Goal: Task Accomplishment & Management: Manage account settings

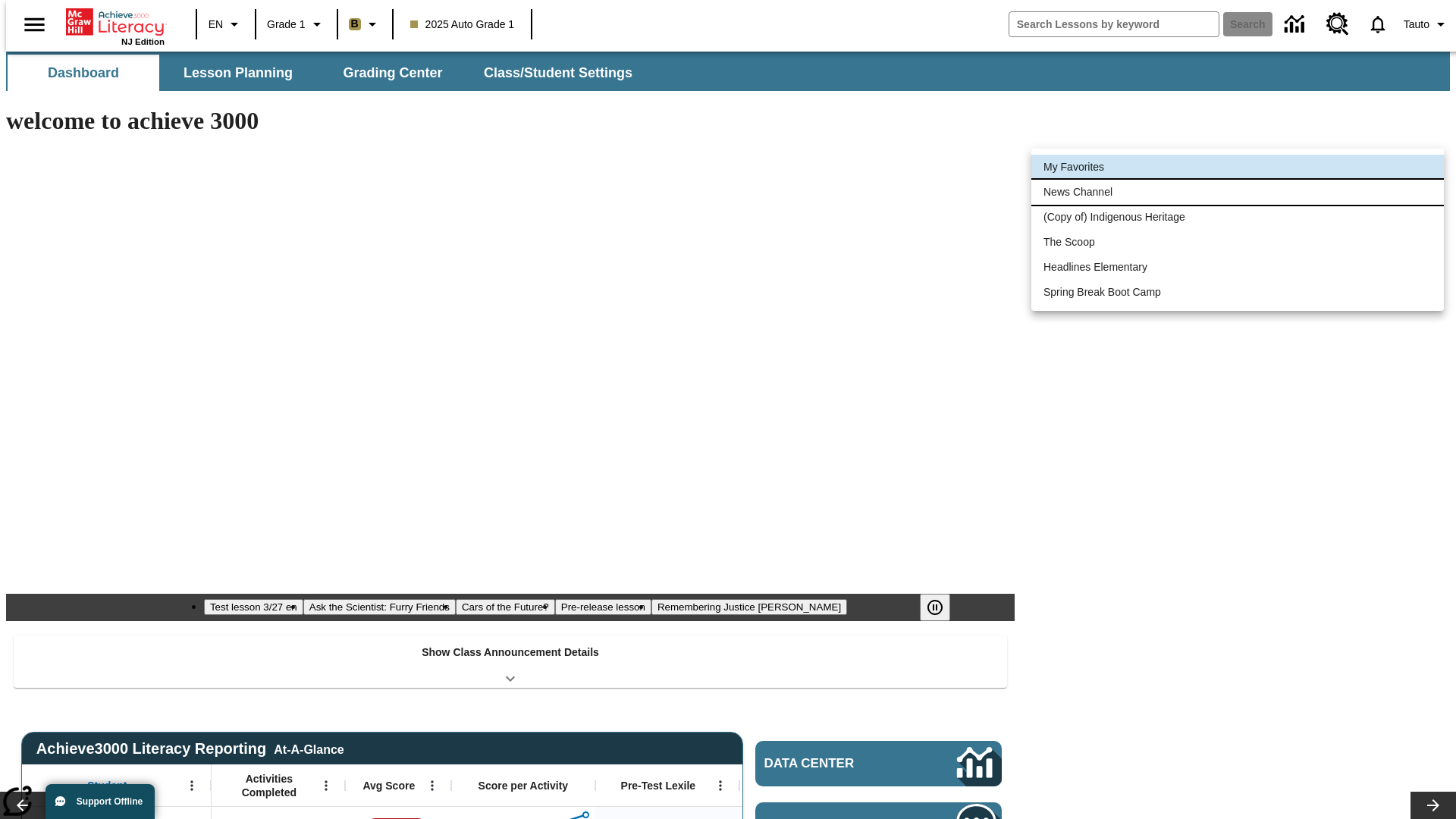
click at [1237, 192] on li "News Channel" at bounding box center [1237, 193] width 412 height 25
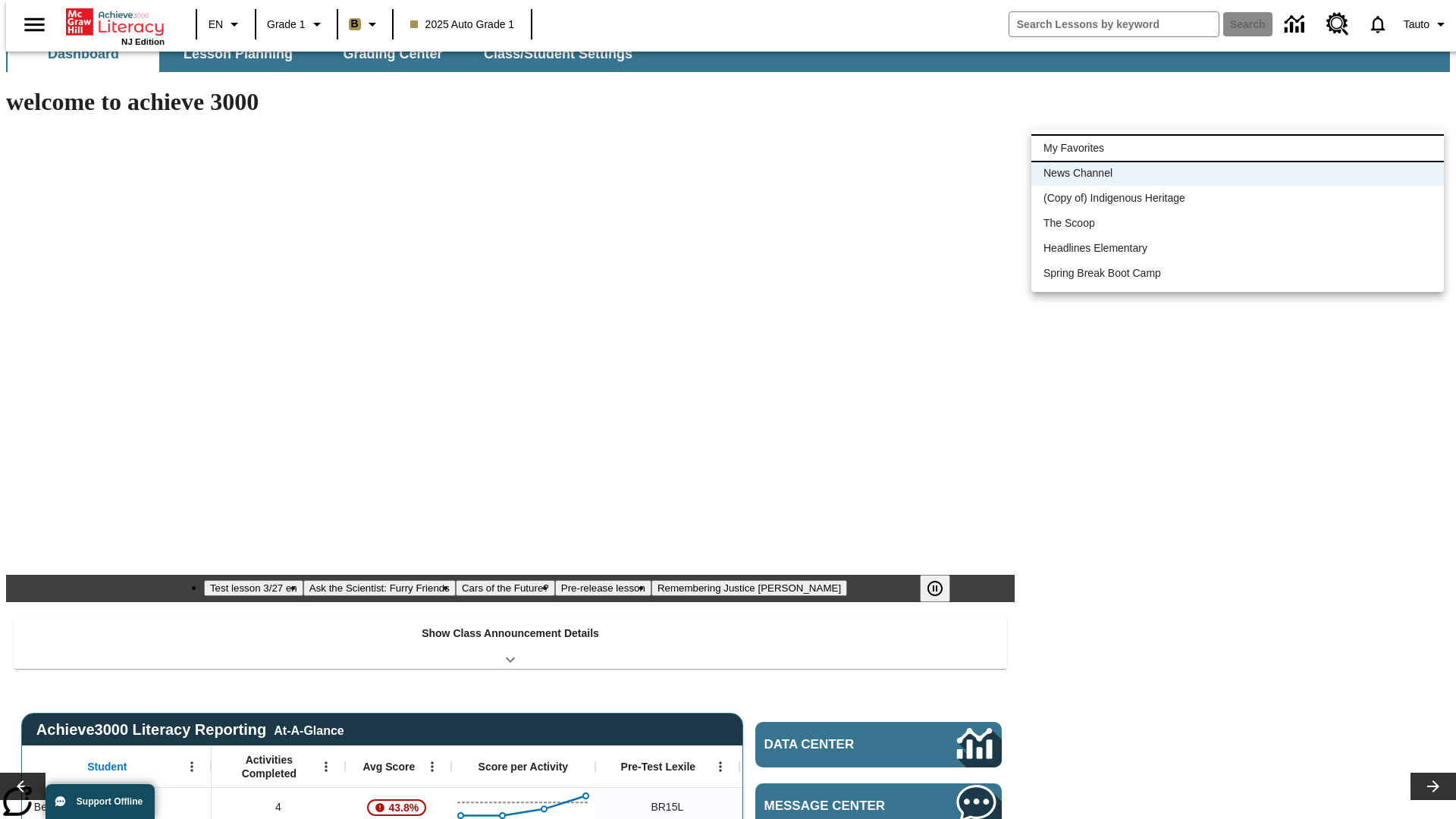
click at [1237, 148] on li "My Favorites" at bounding box center [1237, 148] width 412 height 25
type input "-1"
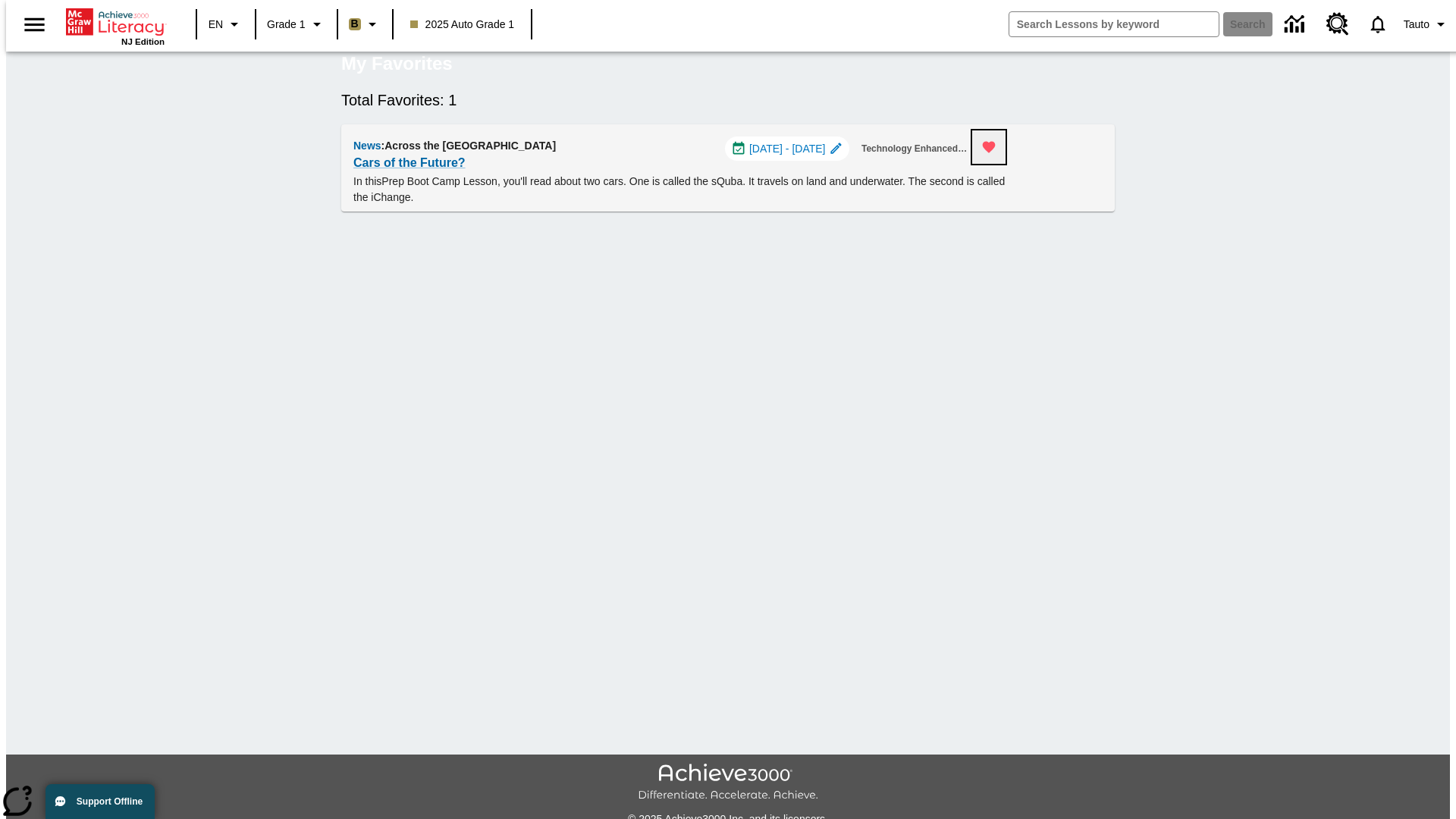
click at [995, 153] on icon "Remove from Favorites" at bounding box center [989, 147] width 13 height 12
